Goal: Transaction & Acquisition: Subscribe to service/newsletter

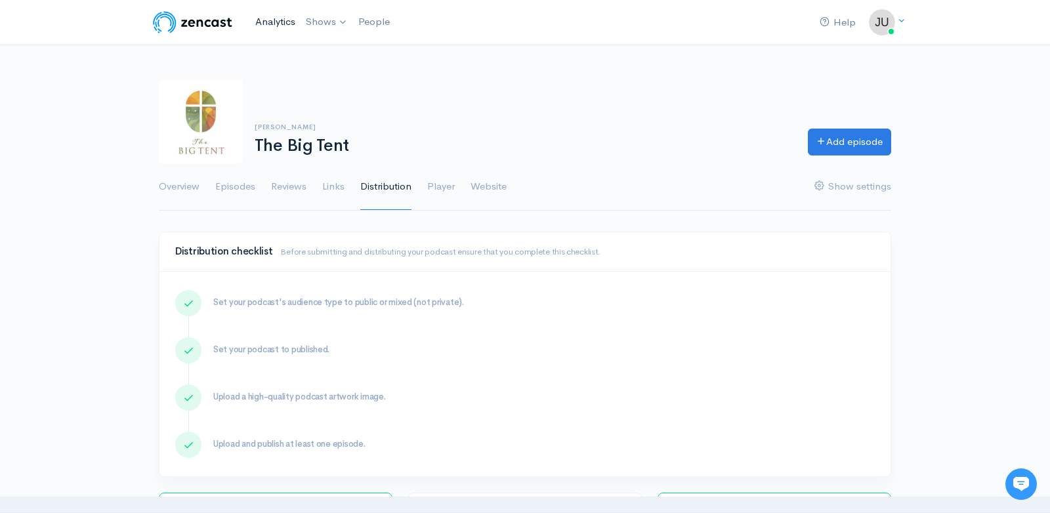
click at [266, 21] on link "Analytics" at bounding box center [275, 22] width 51 height 28
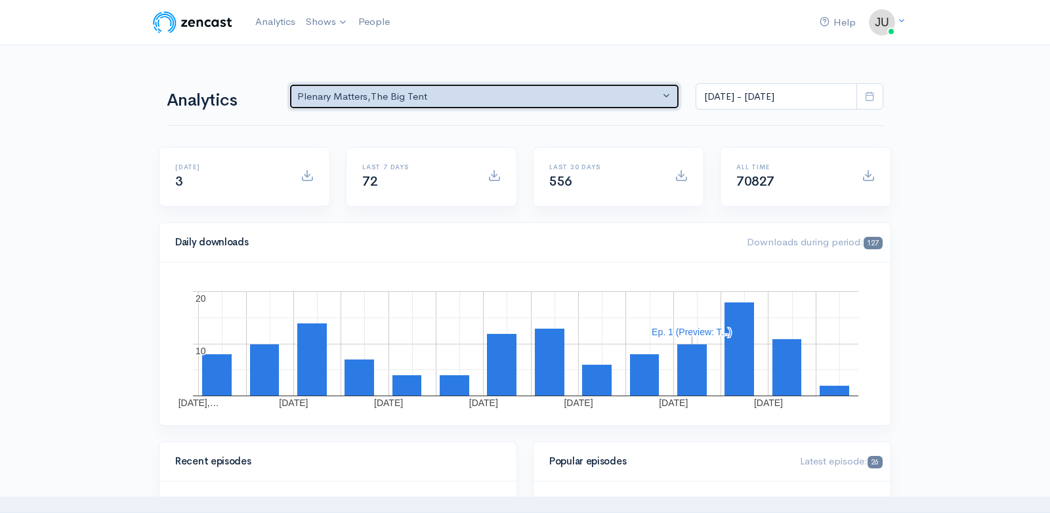
click at [671, 93] on button "Plenary Matters , The Big Tent" at bounding box center [484, 96] width 391 height 27
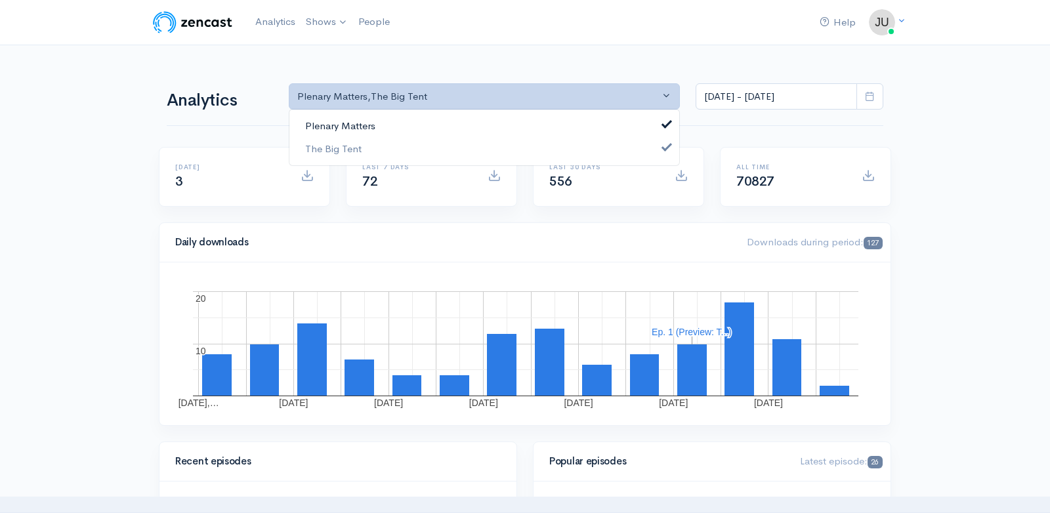
click at [602, 118] on link "Plenary Matters" at bounding box center [484, 126] width 390 height 23
select select "15724"
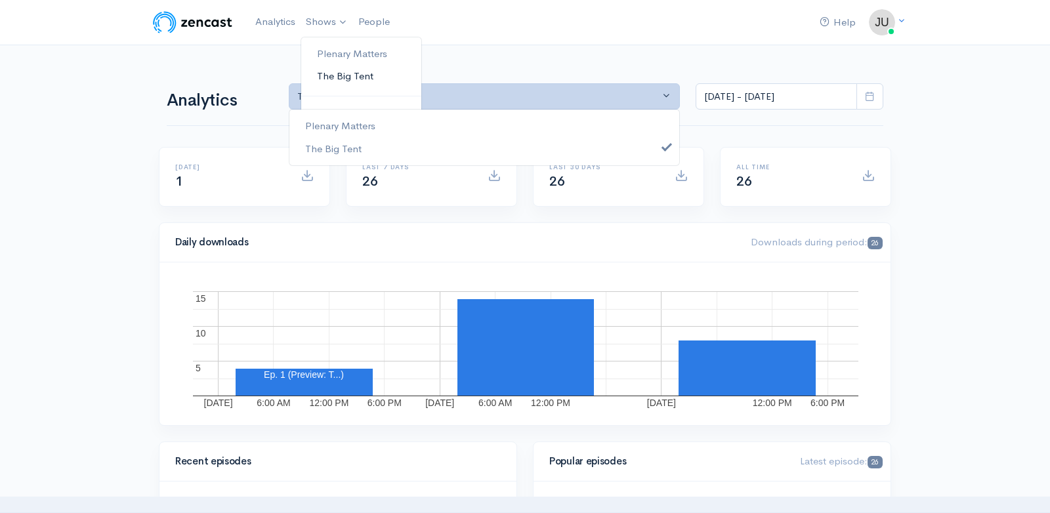
click at [333, 79] on link "The Big Tent" at bounding box center [361, 76] width 120 height 23
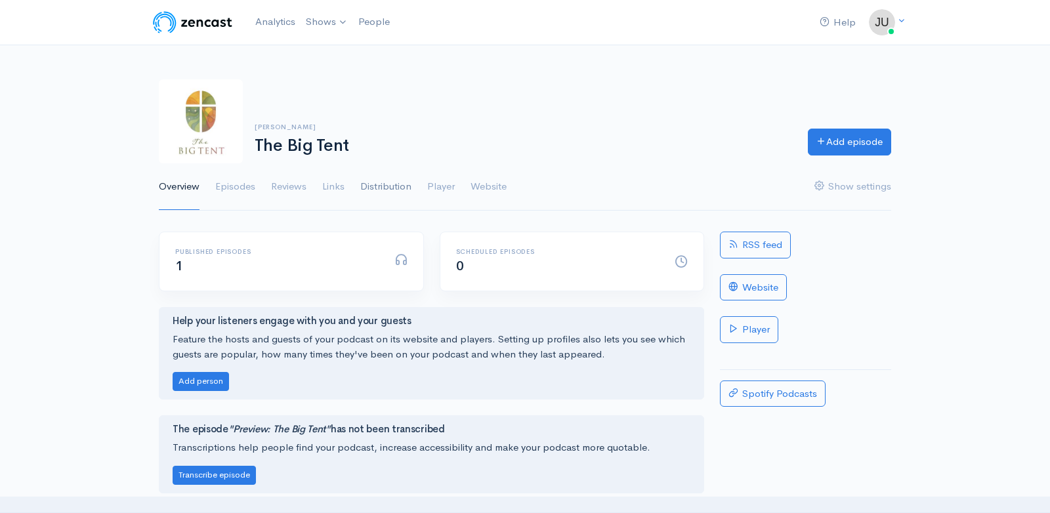
click at [381, 182] on link "Distribution" at bounding box center [385, 186] width 51 height 47
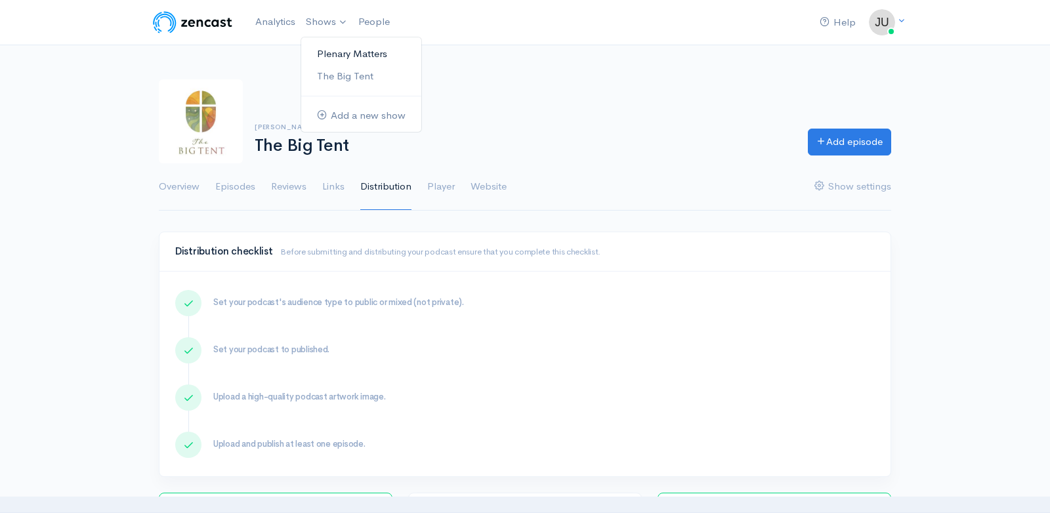
click at [348, 54] on link "Plenary Matters" at bounding box center [361, 54] width 120 height 23
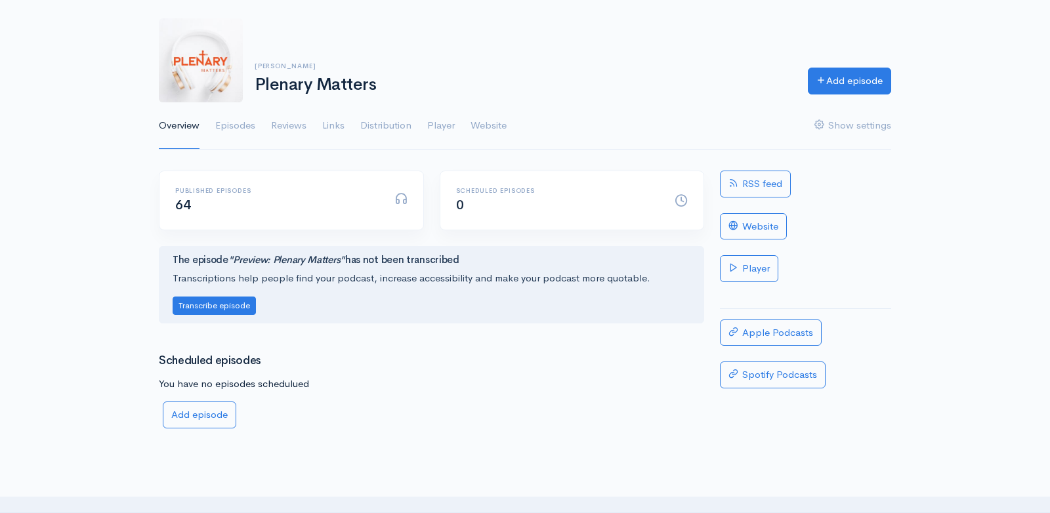
scroll to position [56, 0]
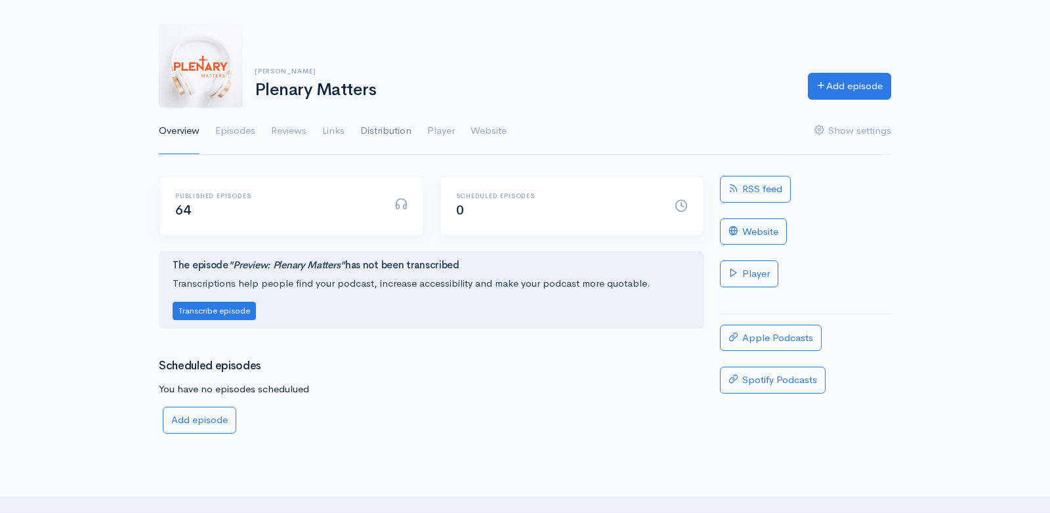
click at [389, 134] on link "Distribution" at bounding box center [385, 131] width 51 height 47
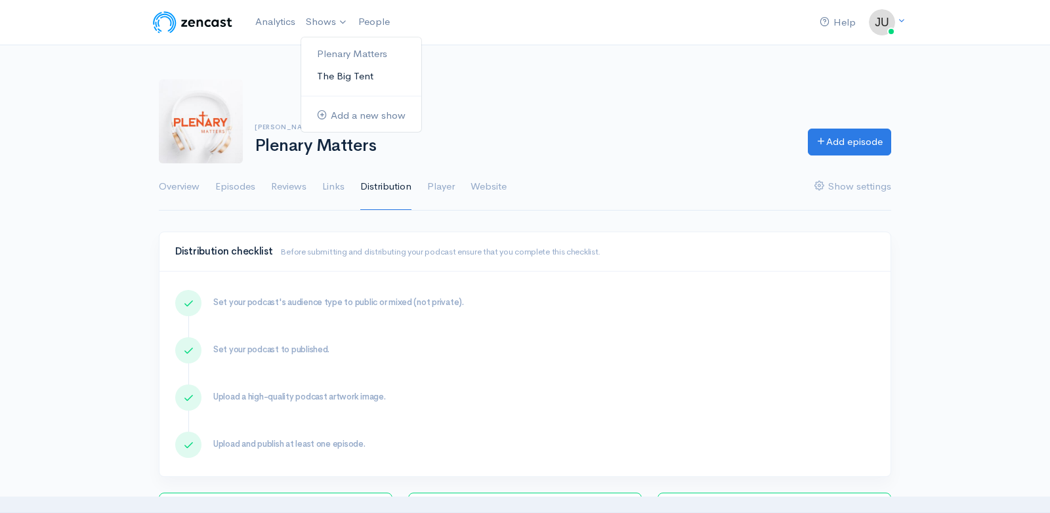
click at [342, 74] on link "The Big Tent" at bounding box center [361, 76] width 120 height 23
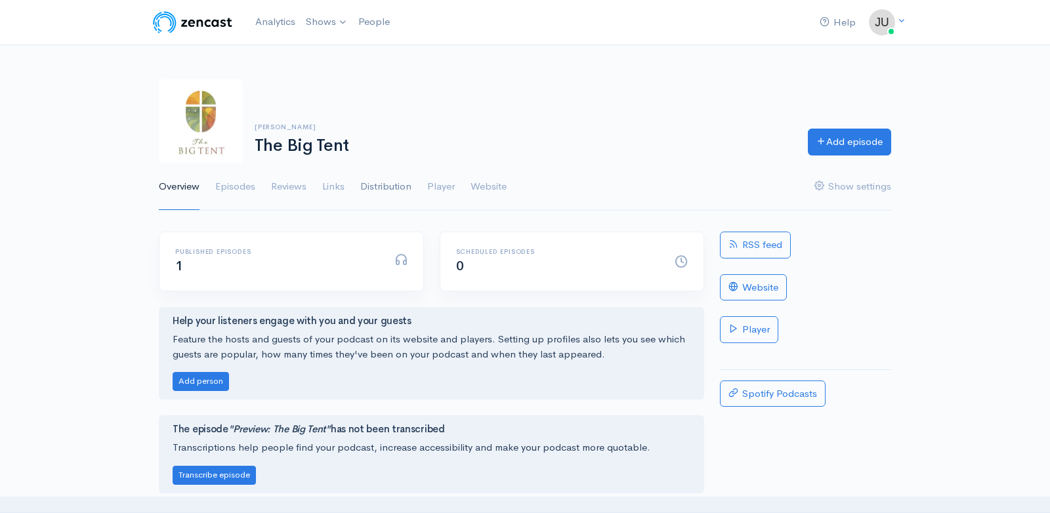
click at [378, 180] on link "Distribution" at bounding box center [385, 186] width 51 height 47
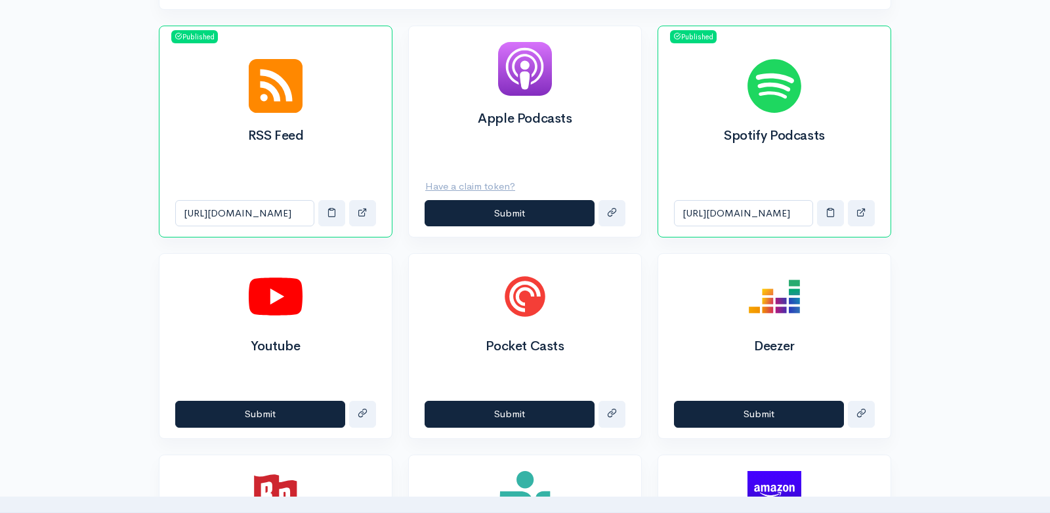
scroll to position [466, 0]
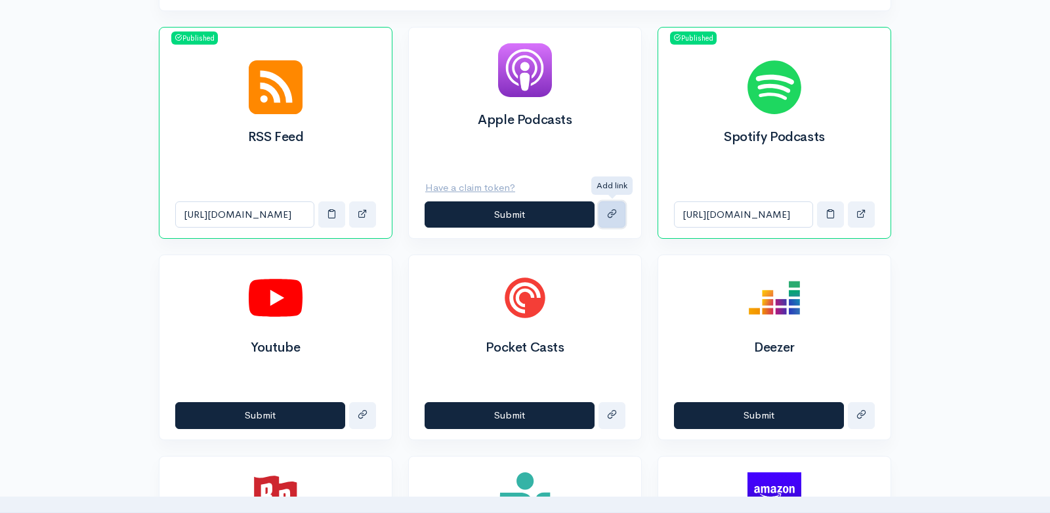
click at [614, 215] on span "submit" at bounding box center [612, 214] width 10 height 10
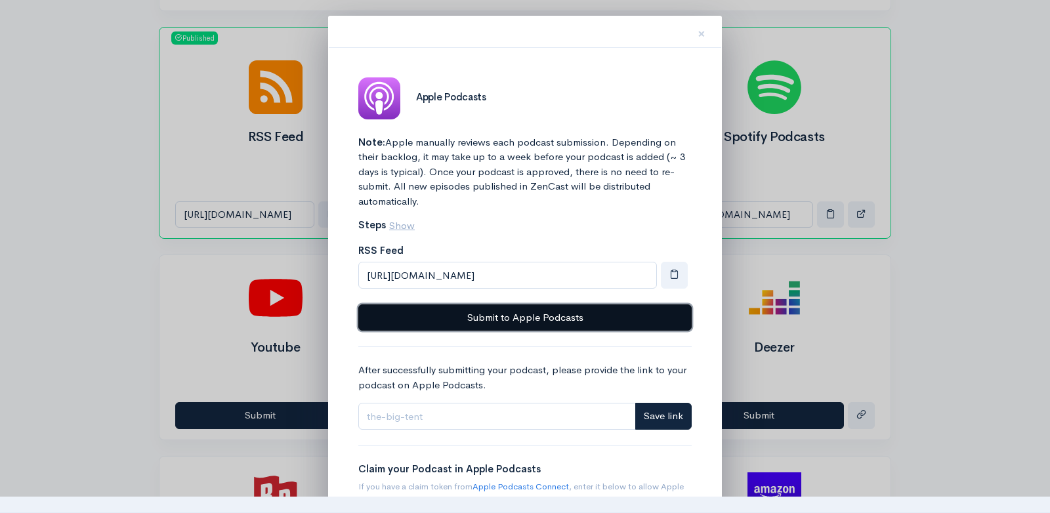
click at [509, 313] on button "Submit to Apple Podcasts" at bounding box center [524, 318] width 333 height 27
click at [504, 314] on button "Submit to Apple Podcasts" at bounding box center [524, 318] width 333 height 27
